Goal: Task Accomplishment & Management: Complete application form

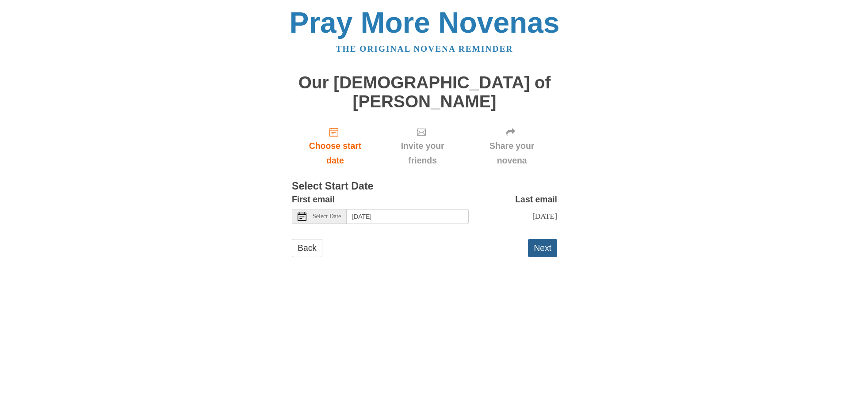
click at [541, 240] on button "Next" at bounding box center [542, 248] width 29 height 18
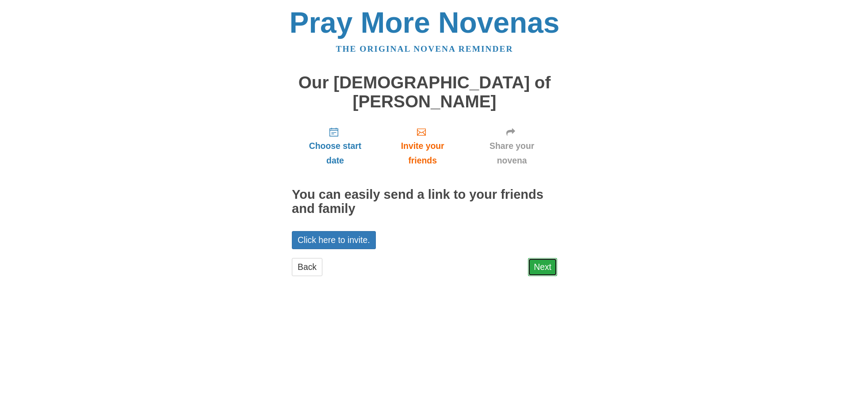
click at [542, 258] on link "Next" at bounding box center [542, 267] width 29 height 18
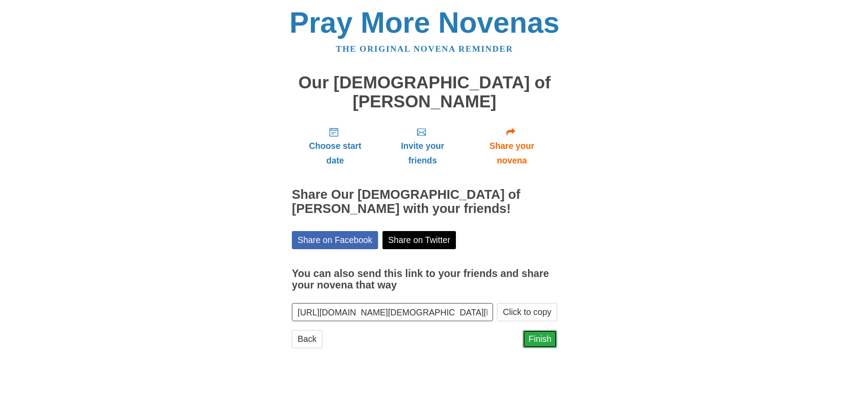
click at [543, 330] on link "Finish" at bounding box center [539, 339] width 34 height 18
